Goal: Transaction & Acquisition: Book appointment/travel/reservation

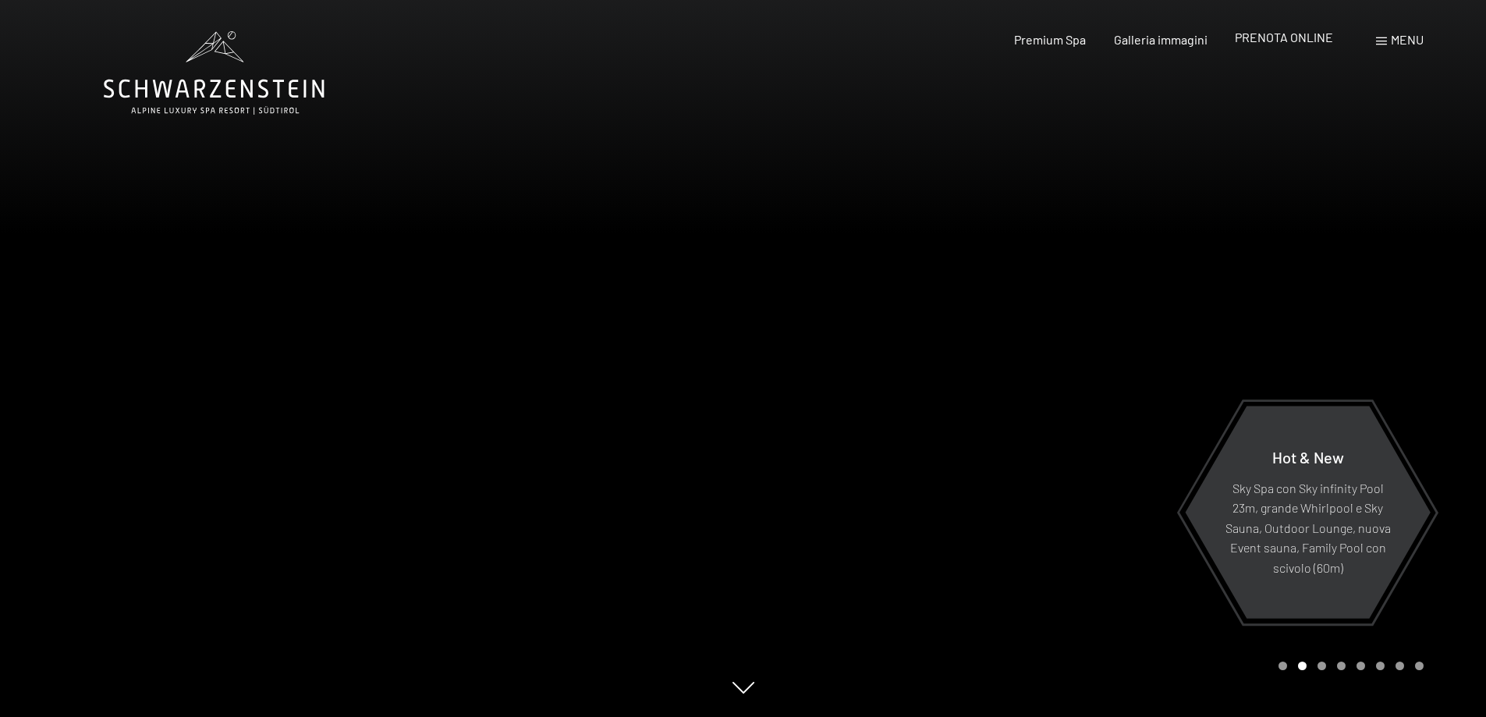
click at [1313, 34] on span "PRENOTA ONLINE" at bounding box center [1284, 37] width 98 height 15
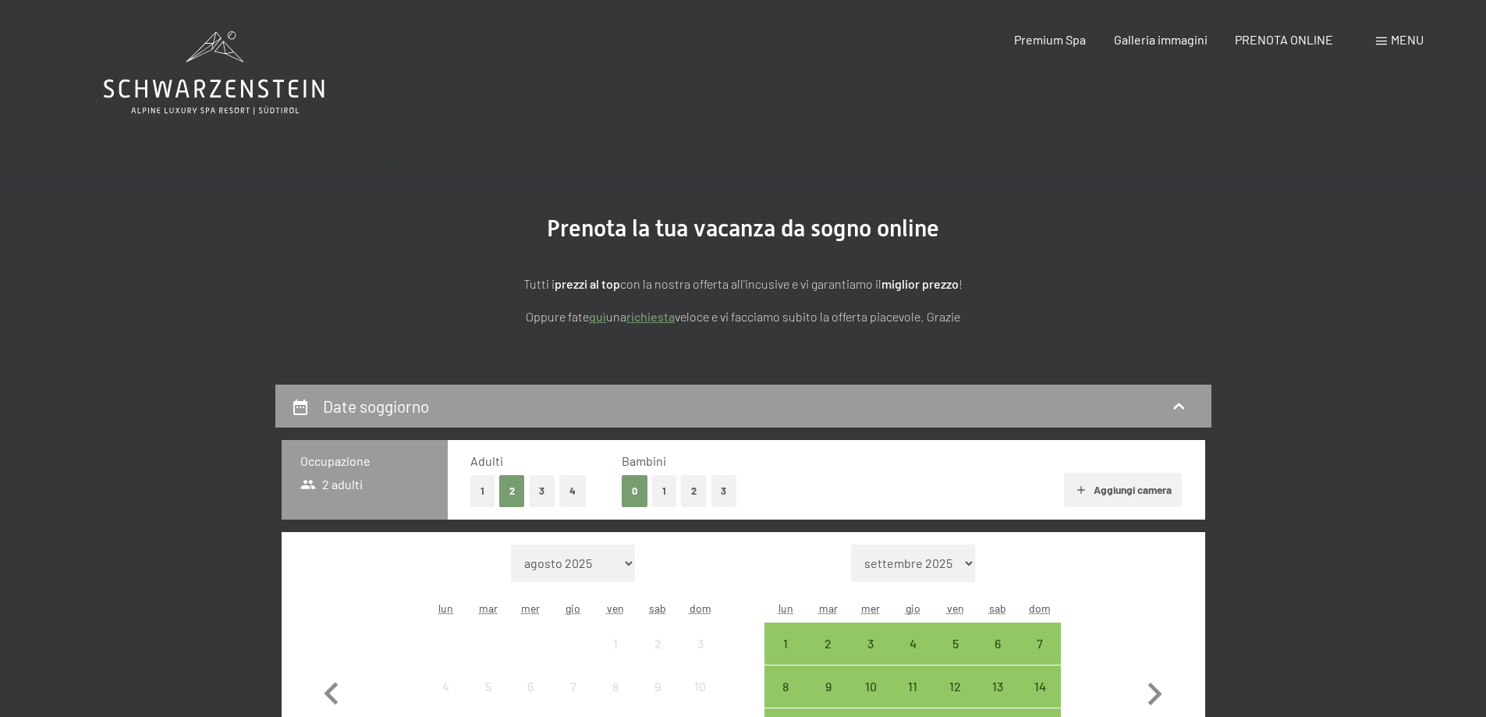
click at [696, 498] on button "2" at bounding box center [694, 491] width 26 height 32
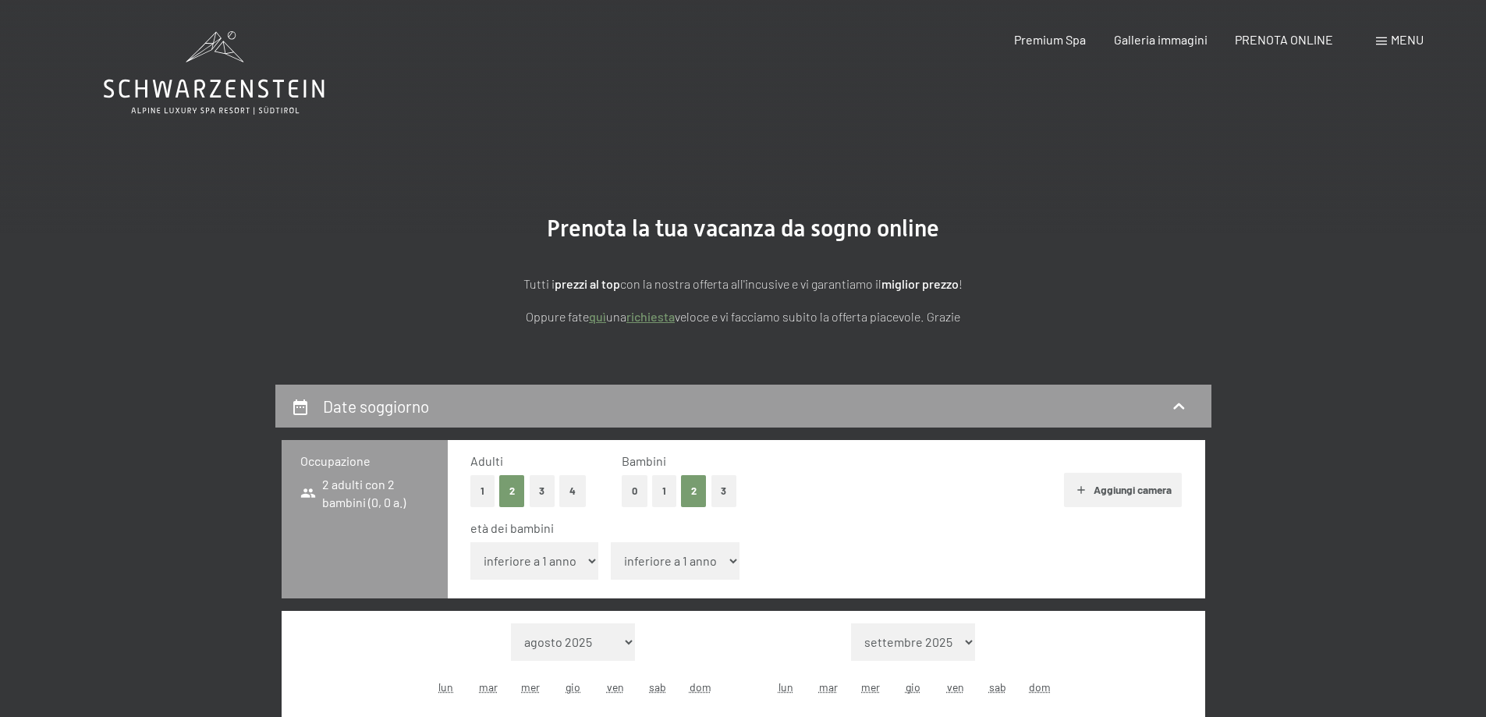
click at [580, 566] on select "inferiore a 1 anno 1 anno 2 anni 3 anni 4 anni 5 anni 6 anni 7 anni 8 anni 9 an…" at bounding box center [534, 560] width 129 height 37
select select "7"
click at [470, 542] on select "inferiore a 1 anno 1 anno 2 anni 3 anni 4 anni 5 anni 6 anni 7 anni 8 anni 9 an…" at bounding box center [534, 560] width 129 height 37
click at [665, 580] on div "età dei bambini inferiore a 1 anno 1 anno 2 anni 3 anni 4 anni 5 anni 6 anni 7 …" at bounding box center [826, 552] width 712 height 66
click at [667, 567] on select "inferiore a 1 anno 1 anno 2 anni 3 anni 4 anni 5 anni 6 anni 7 anni 8 anni 9 an…" at bounding box center [675, 560] width 129 height 37
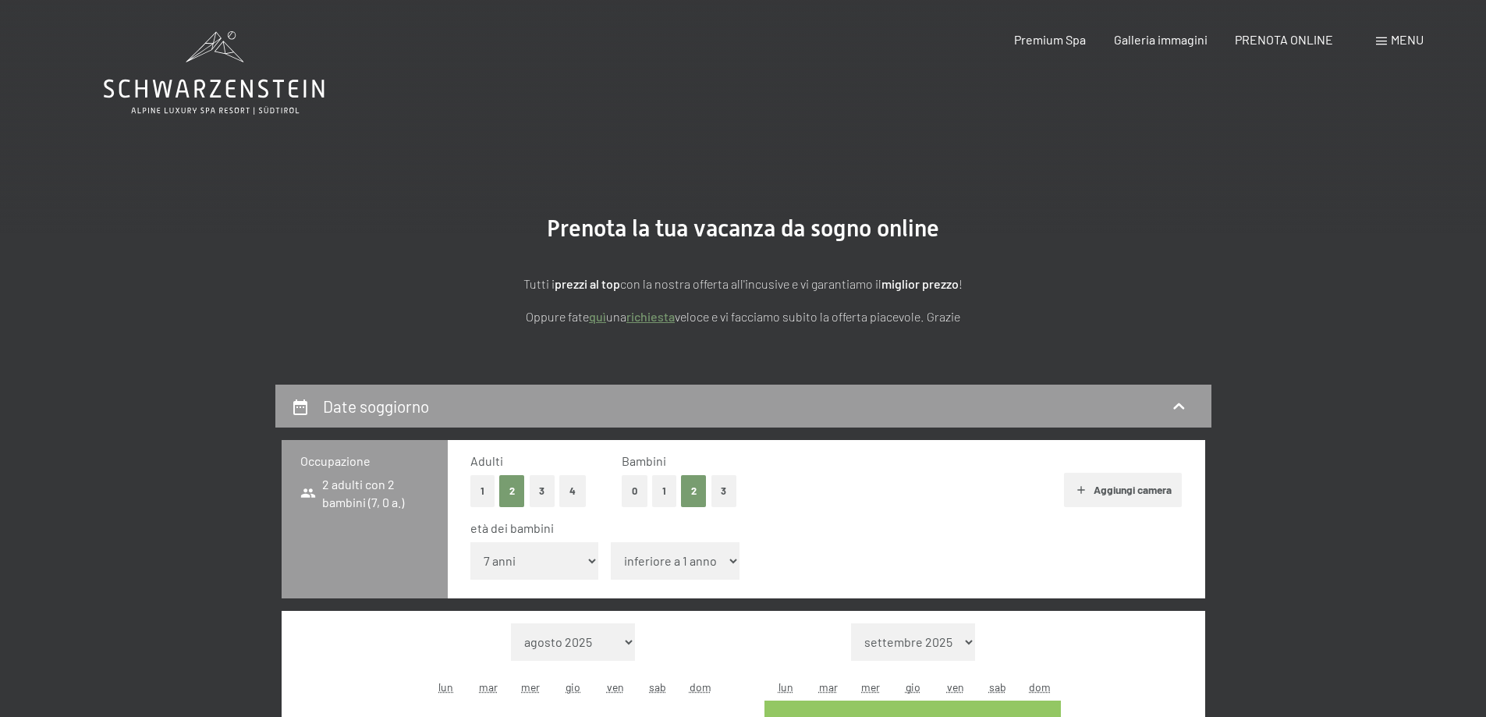
select select "9"
click at [611, 542] on select "inferiore a 1 anno 1 anno 2 anni 3 anni 4 anni 5 anni 6 anni 7 anni 8 anni 9 an…" at bounding box center [675, 560] width 129 height 37
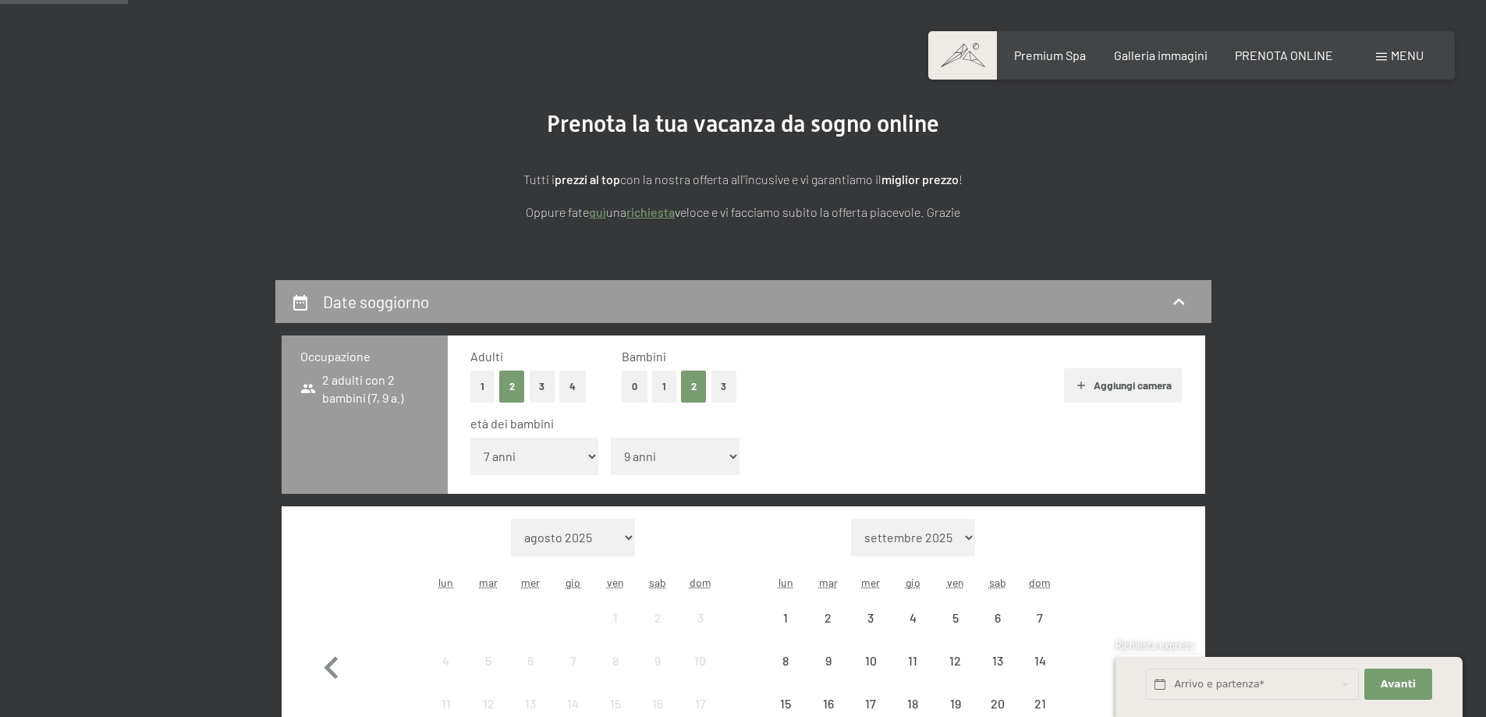
scroll to position [312, 0]
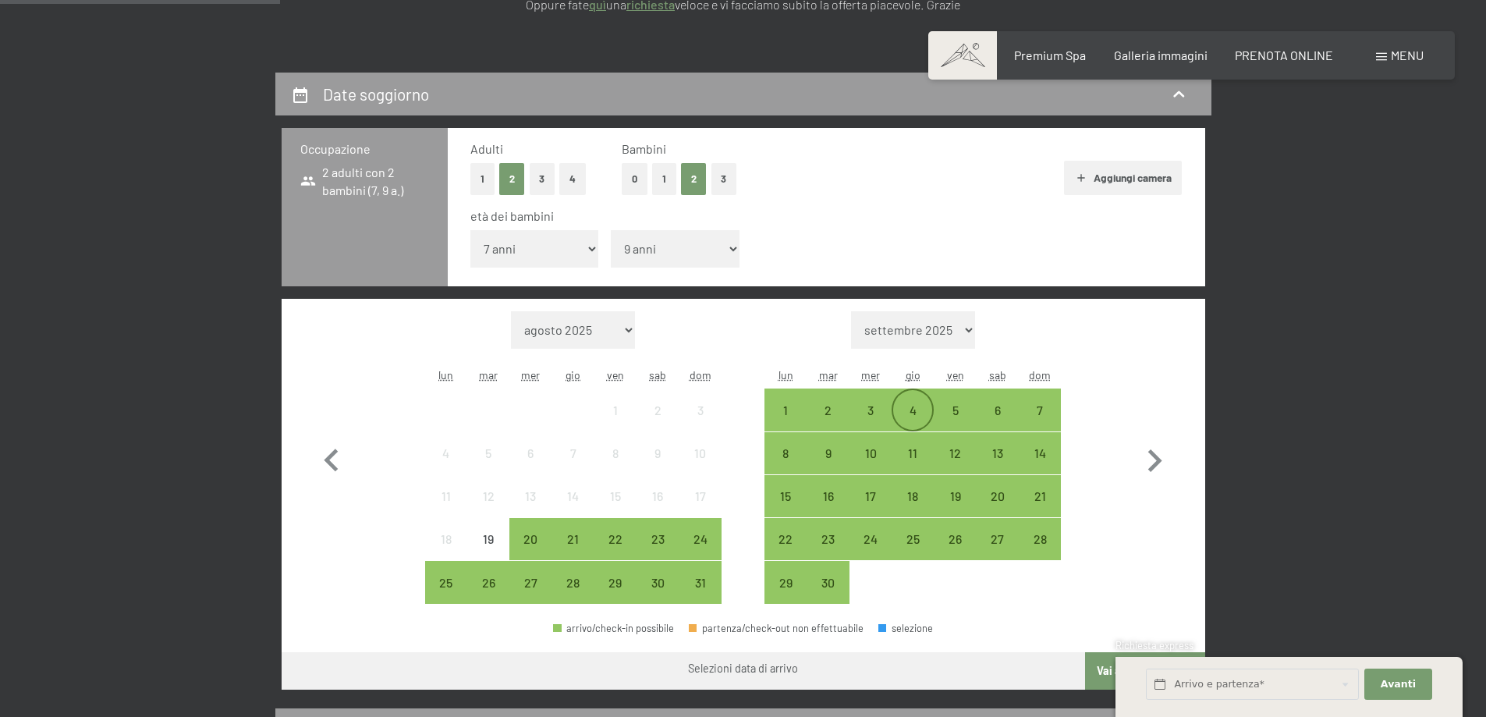
click at [909, 408] on div "4" at bounding box center [912, 423] width 39 height 39
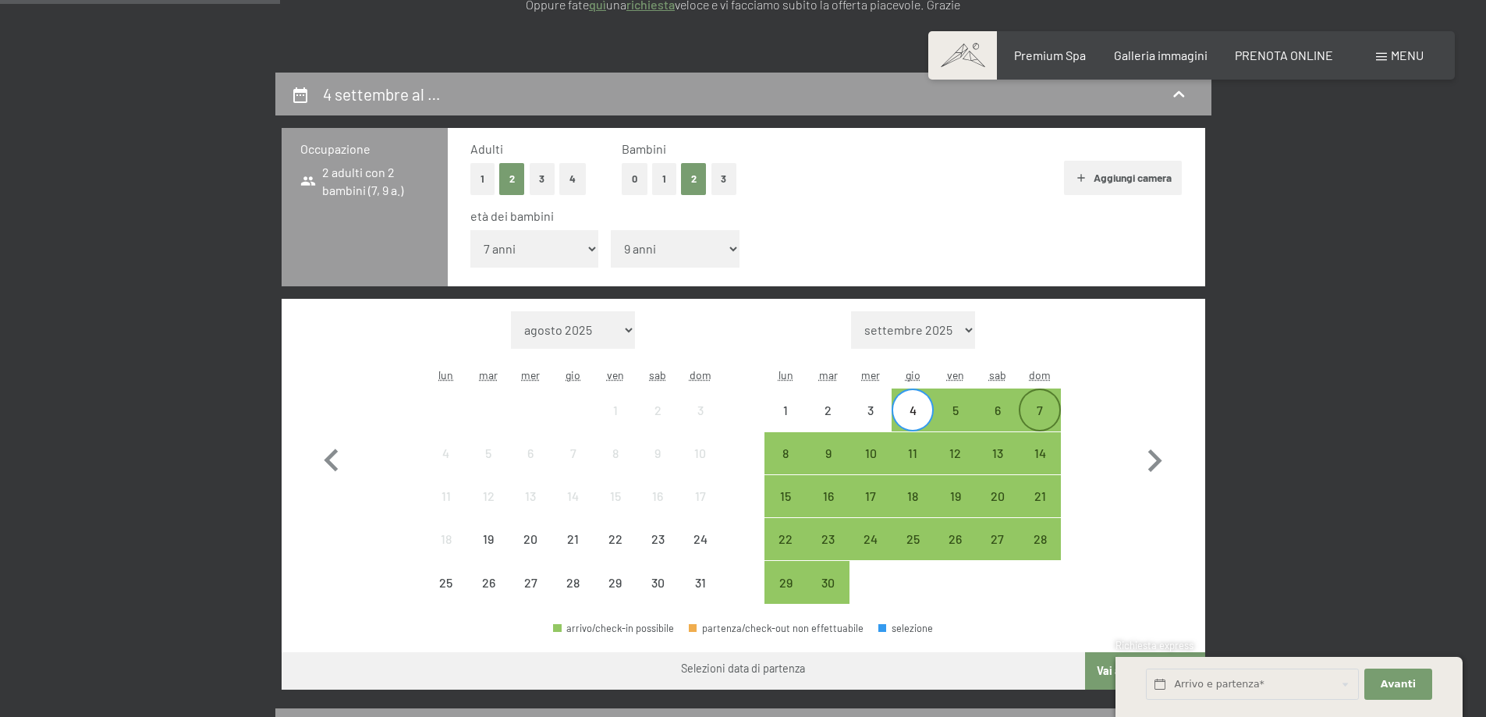
click at [1038, 405] on div "7" at bounding box center [1039, 423] width 39 height 39
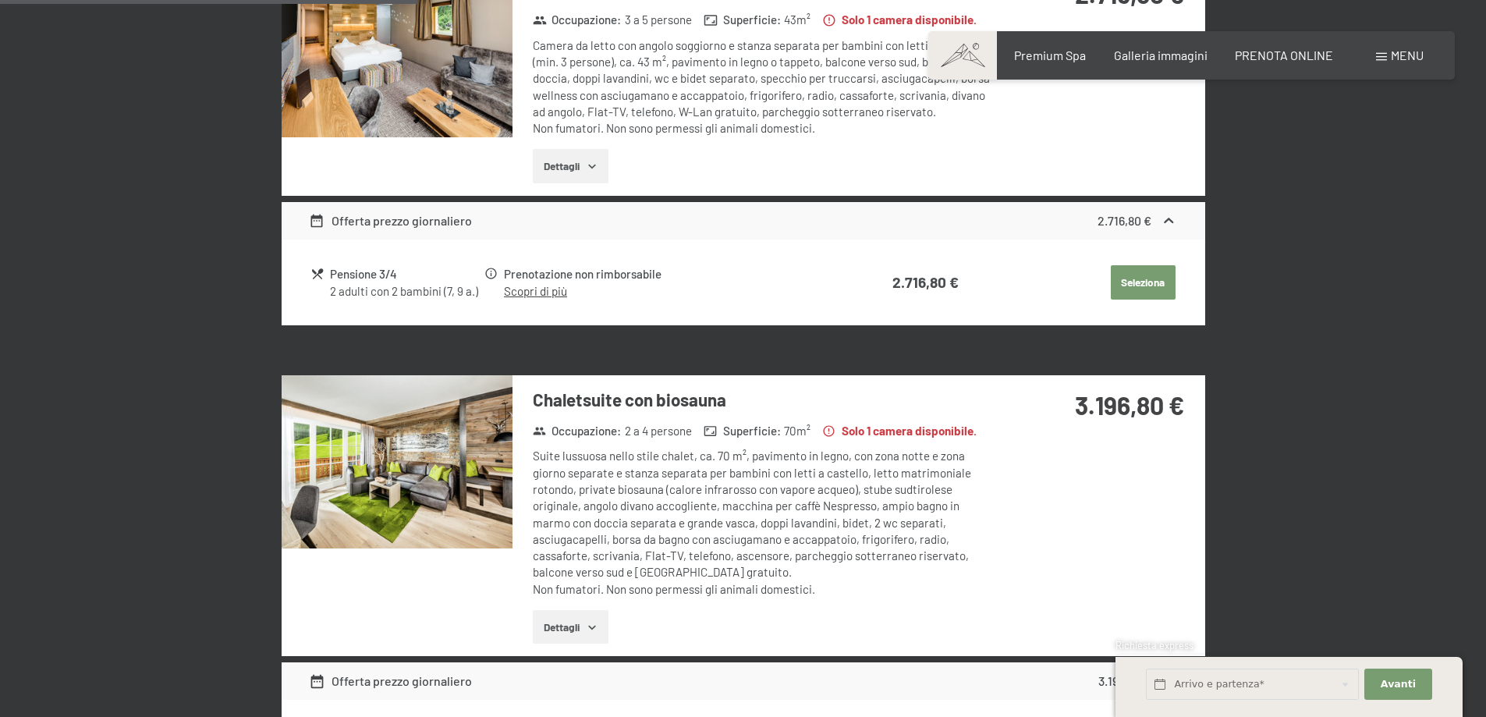
scroll to position [1248, 0]
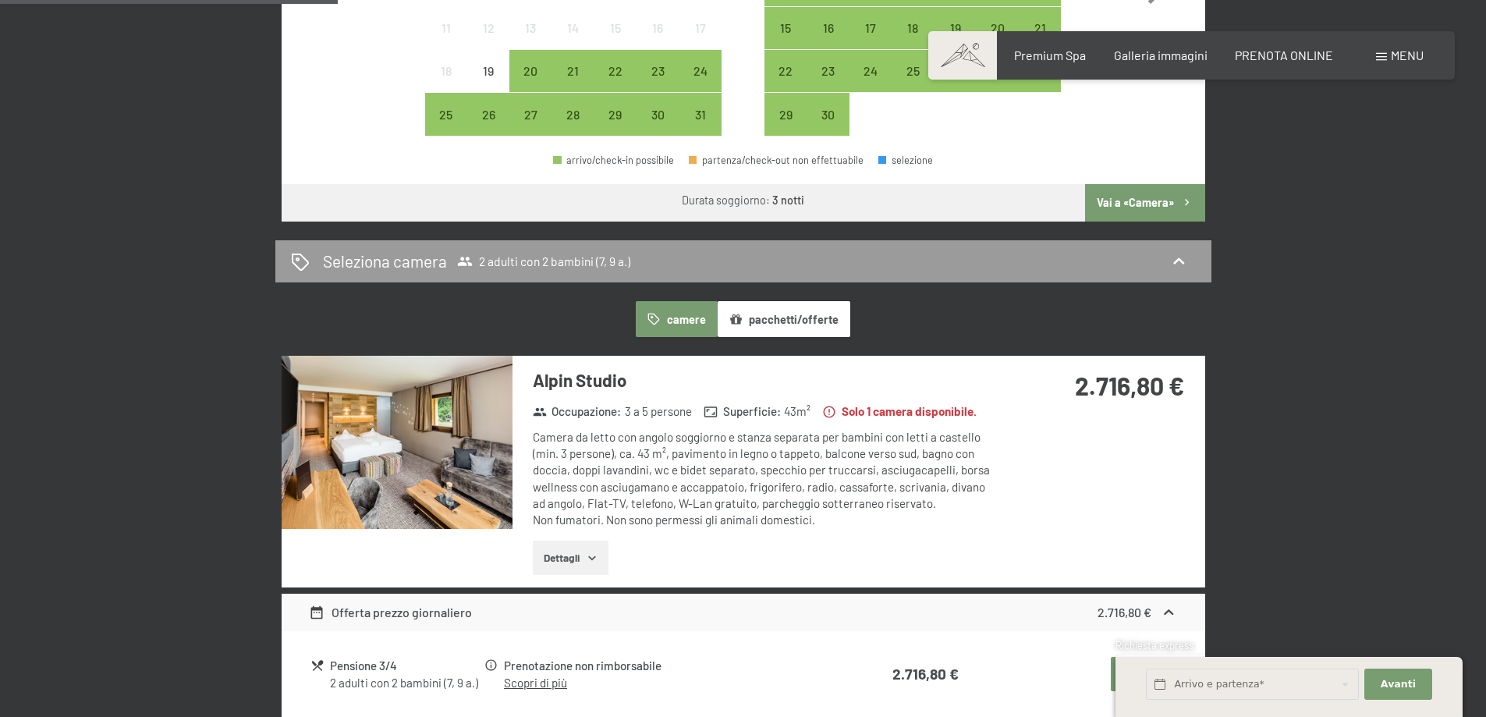
click at [1130, 193] on button "Vai a «Camera»" at bounding box center [1144, 202] width 119 height 37
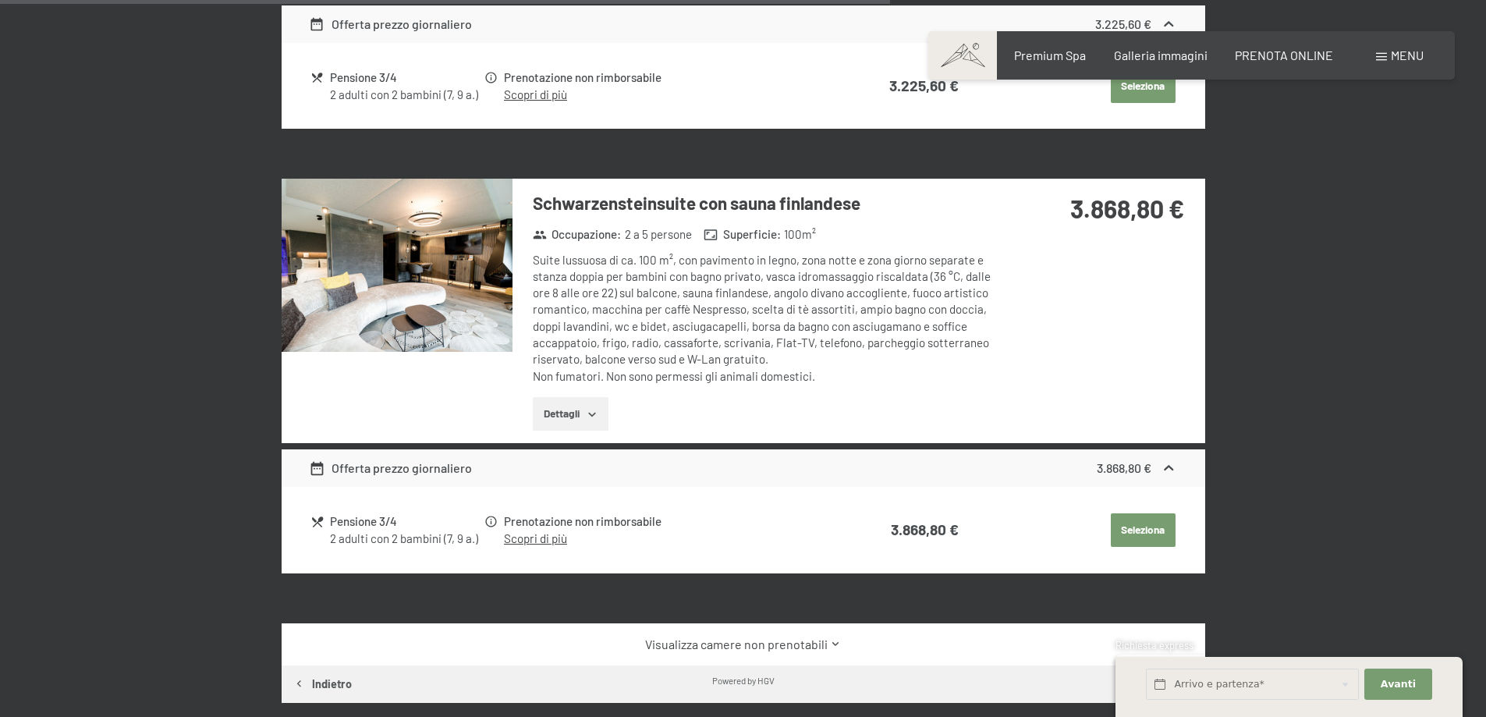
scroll to position [1711, 0]
